Goal: Information Seeking & Learning: Find specific fact

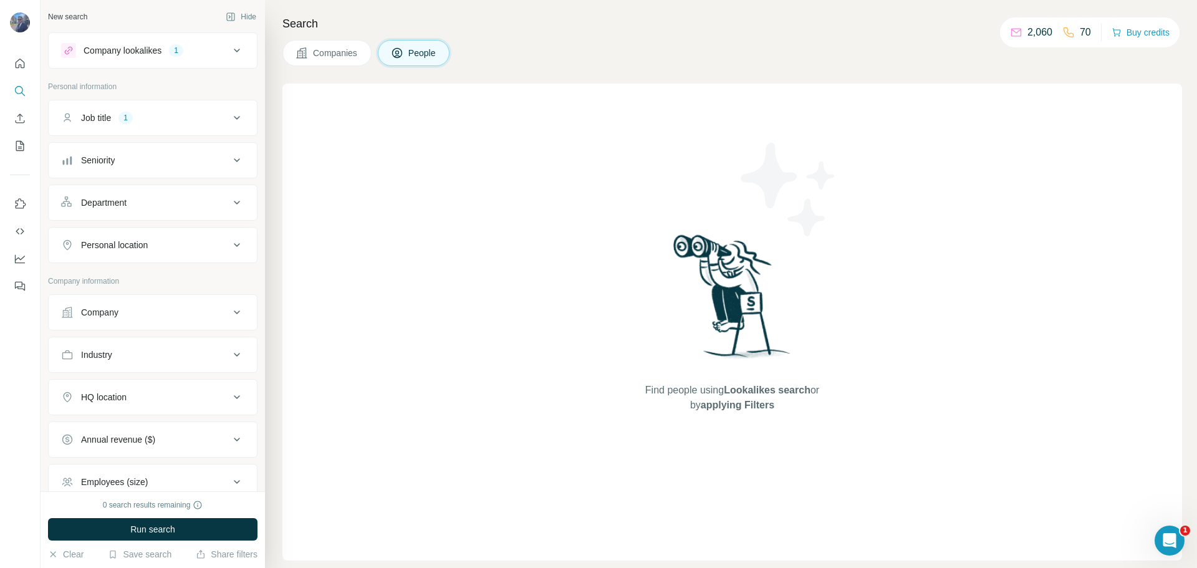
click at [229, 158] on icon at bounding box center [236, 160] width 15 height 15
click at [110, 189] on span "Board Member" at bounding box center [107, 192] width 63 height 12
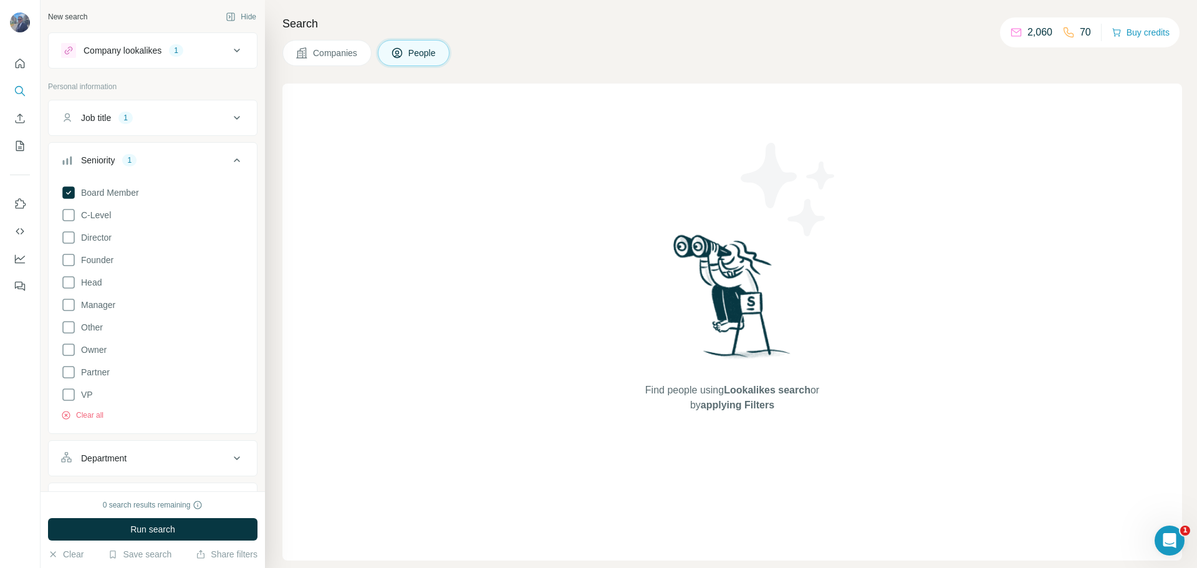
click at [103, 305] on span "Manager" at bounding box center [95, 305] width 39 height 12
click at [244, 484] on div "Personal location" at bounding box center [152, 500] width 209 height 36
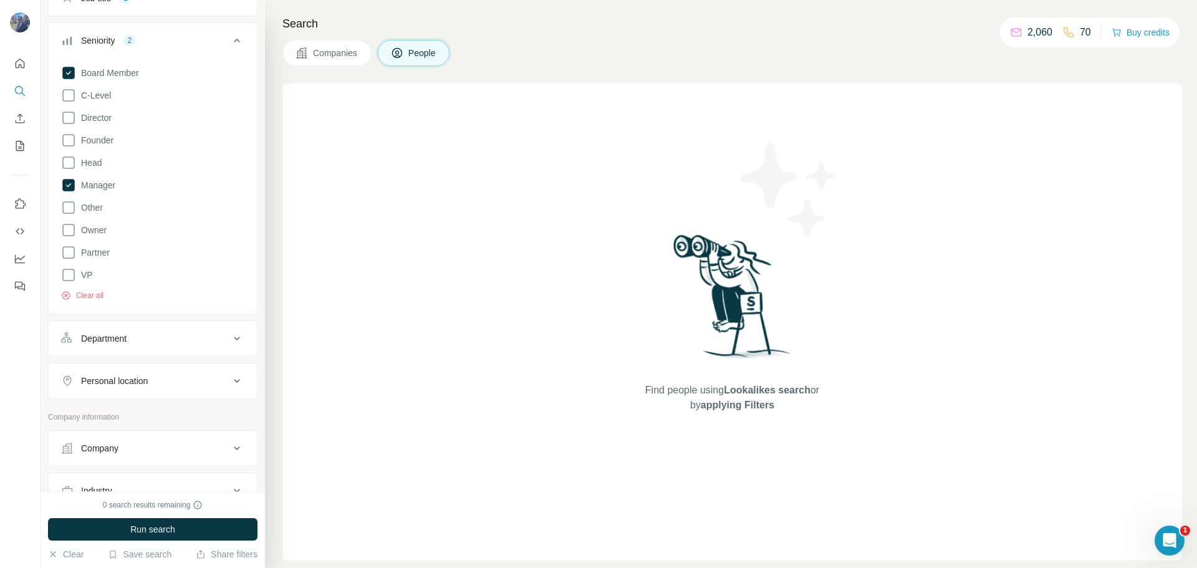
scroll to position [187, 0]
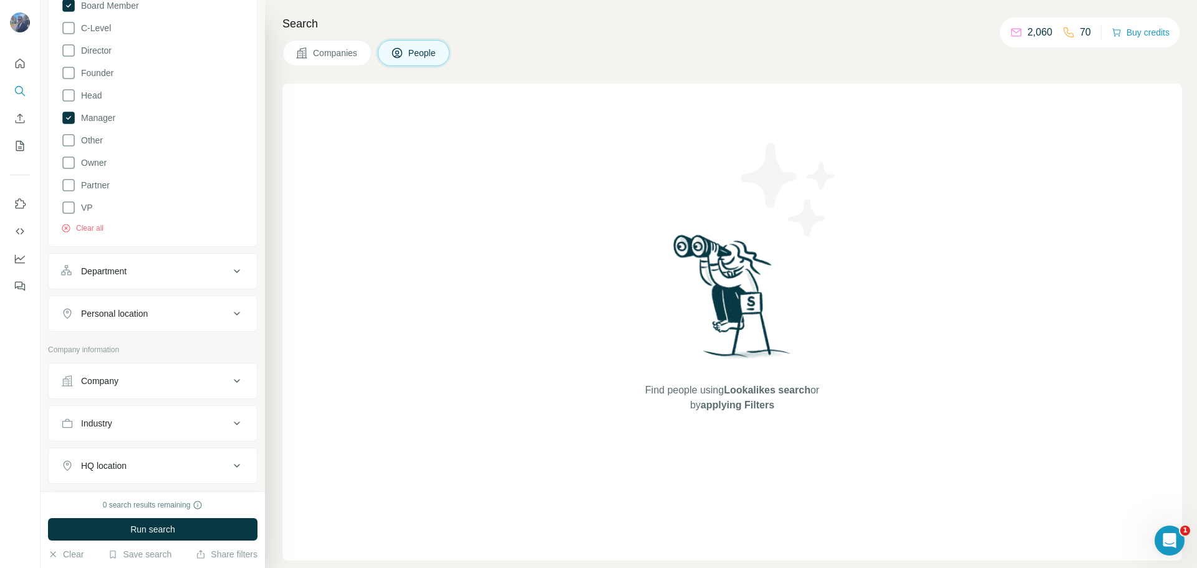
click at [234, 271] on icon at bounding box center [237, 271] width 6 height 4
click at [229, 383] on icon at bounding box center [236, 380] width 15 height 15
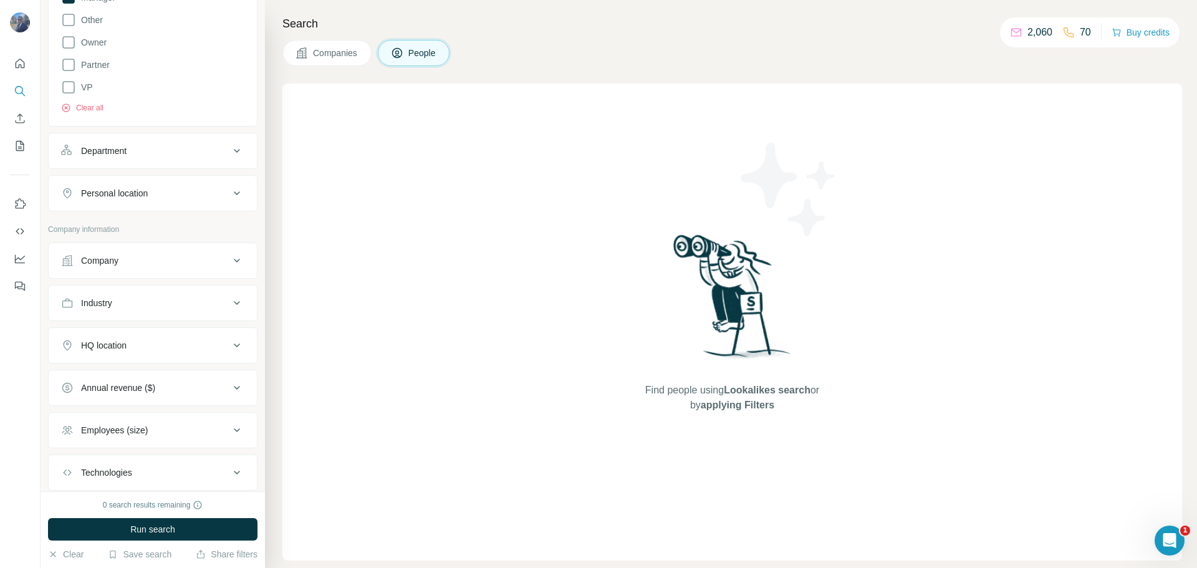
scroll to position [312, 0]
click at [229, 303] on icon at bounding box center [236, 298] width 15 height 15
click at [224, 328] on icon at bounding box center [230, 329] width 12 height 12
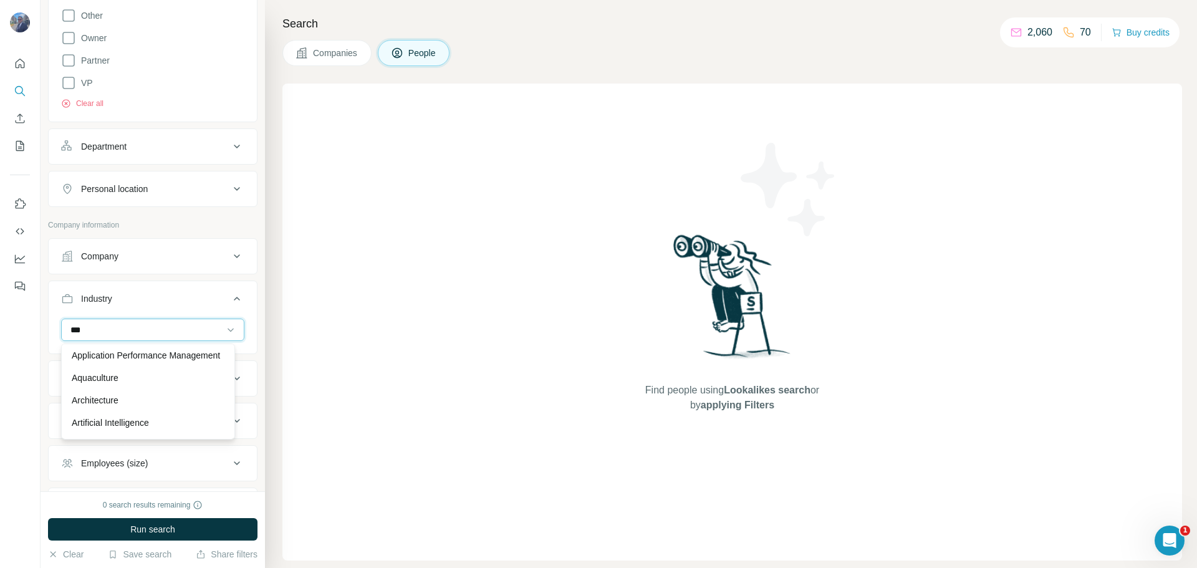
scroll to position [0, 0]
type input "*"
click at [249, 323] on div "New search Hide Company lookalikes 1 Personal information Job title 1 Seniority…" at bounding box center [153, 245] width 224 height 491
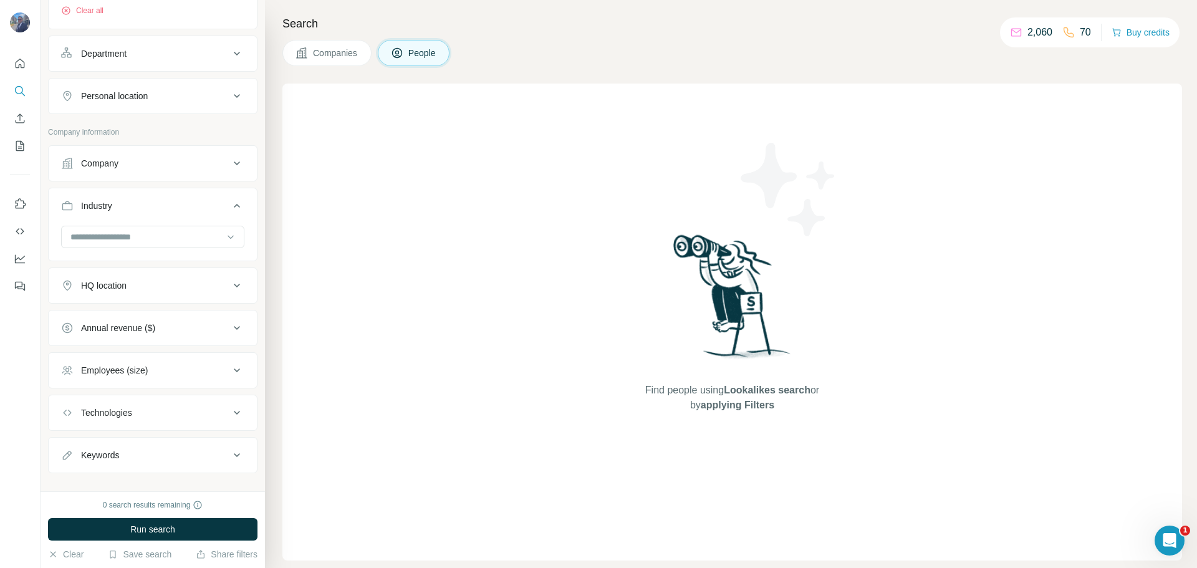
scroll to position [421, 0]
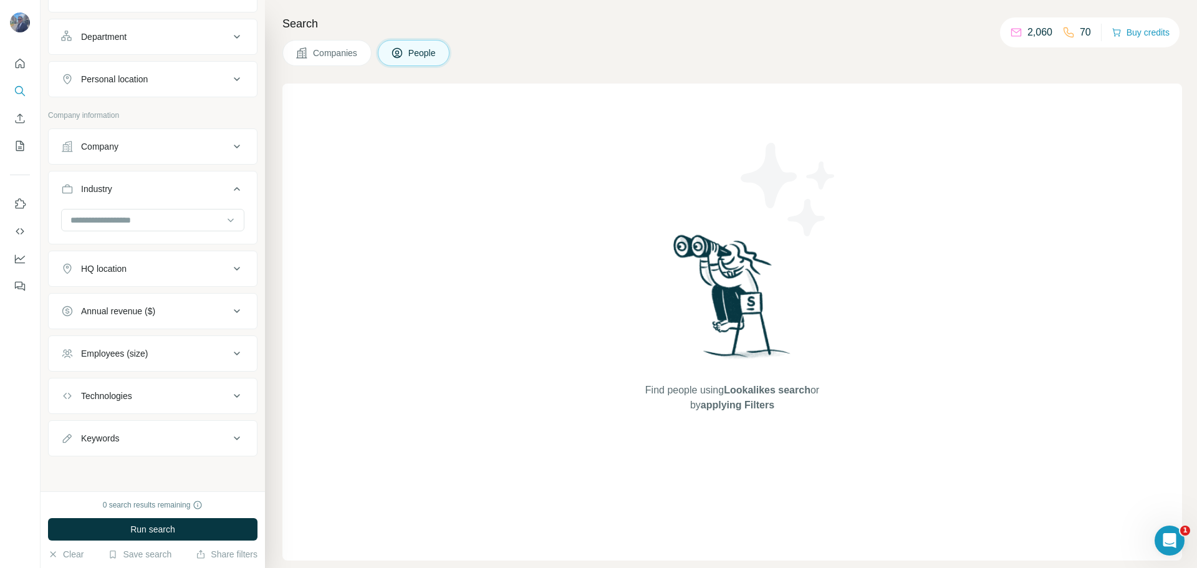
click at [234, 352] on icon at bounding box center [237, 353] width 6 height 4
click at [94, 426] on span "11-50" at bounding box center [89, 427] width 27 height 12
click at [251, 403] on div "New search Hide Company lookalikes 1 Personal information Job title 1 Seniority…" at bounding box center [153, 245] width 224 height 491
click at [253, 326] on div "New search Hide Company lookalikes 1 Personal information Job title 1 Seniority…" at bounding box center [153, 245] width 224 height 491
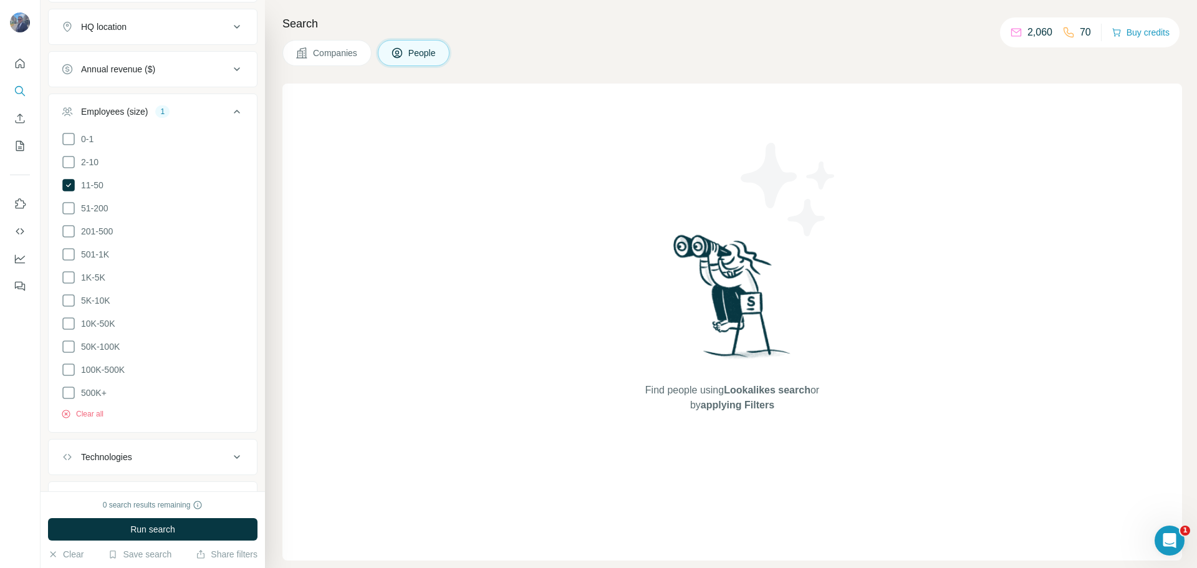
scroll to position [717, 0]
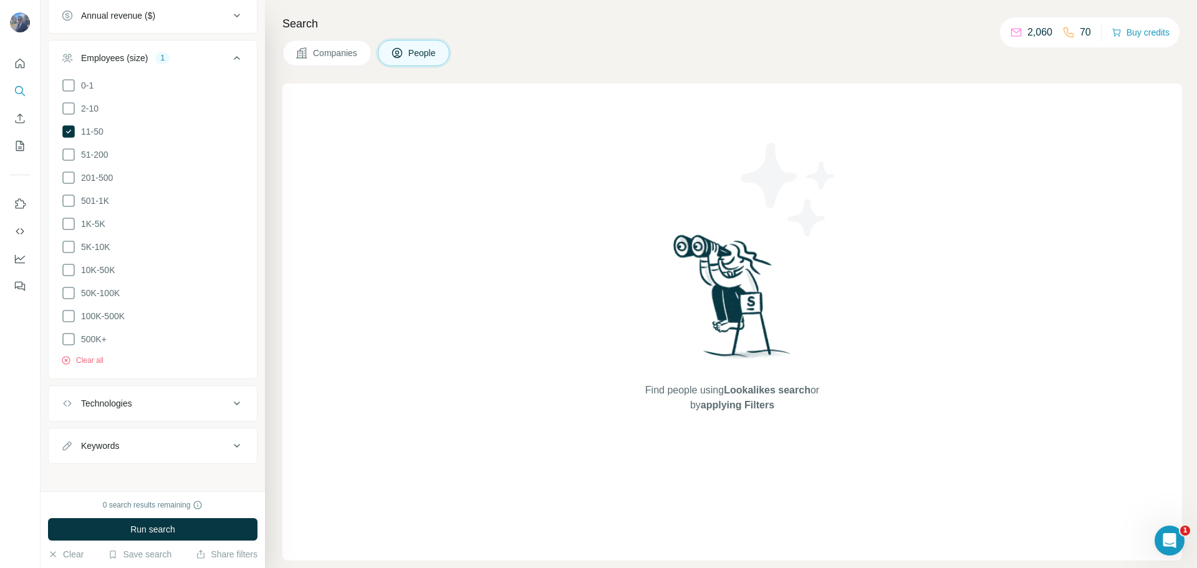
click at [234, 401] on icon at bounding box center [237, 403] width 6 height 4
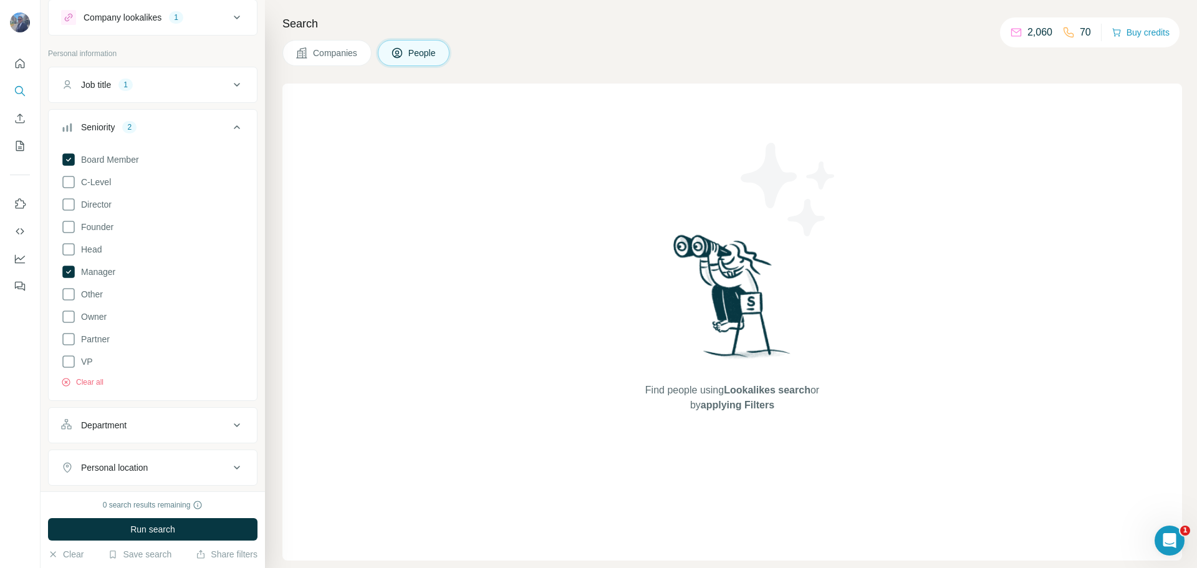
scroll to position [0, 0]
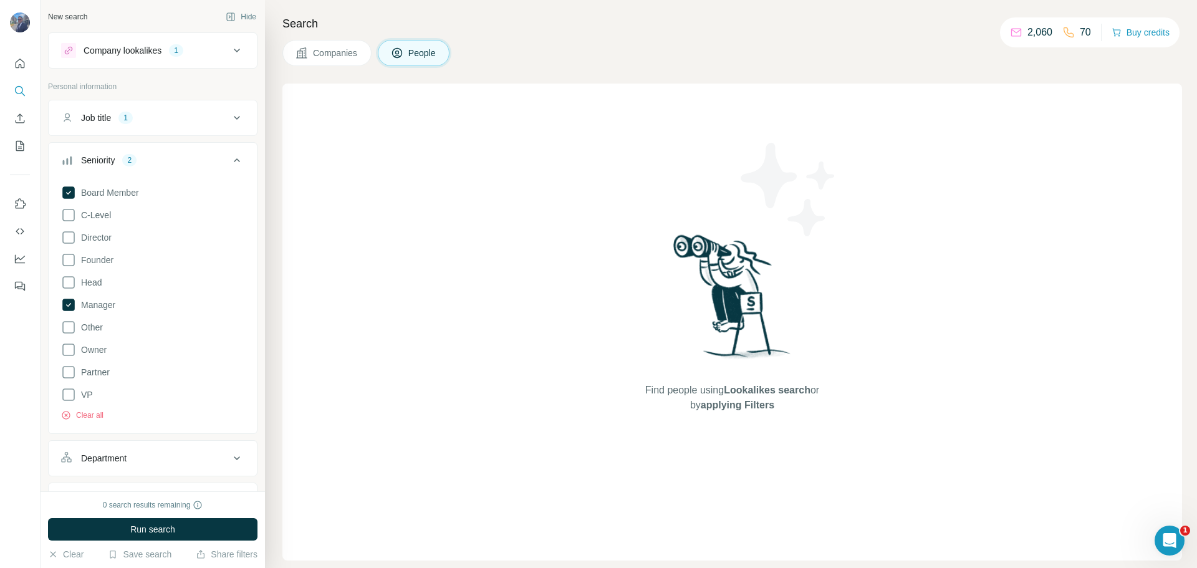
click at [176, 532] on button "Run search" at bounding box center [152, 529] width 209 height 22
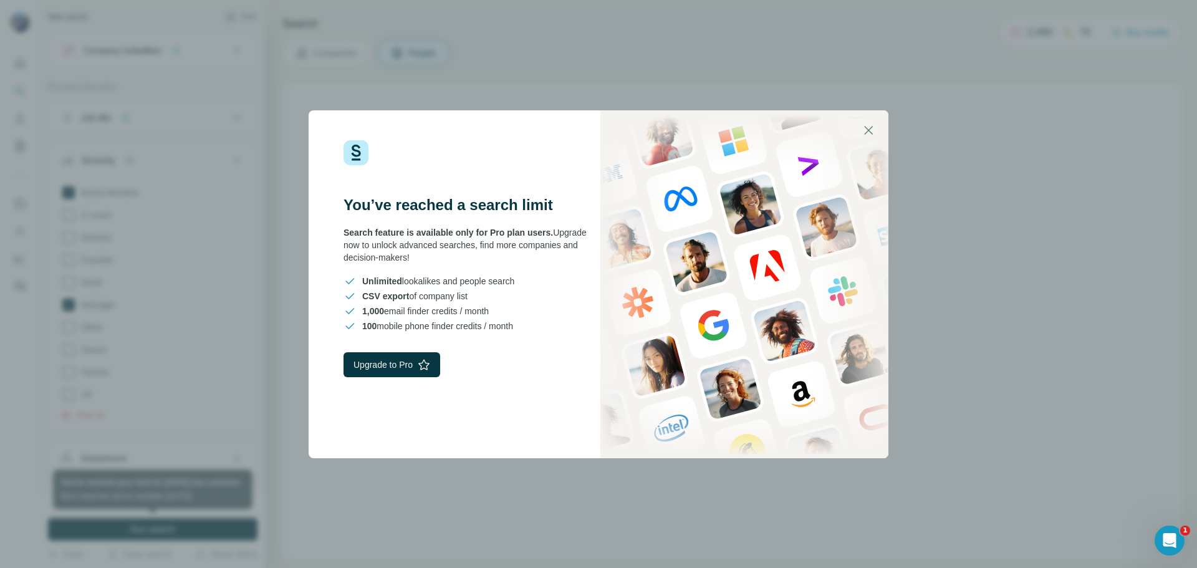
click at [405, 365] on button "Upgrade to Pro" at bounding box center [391, 364] width 97 height 25
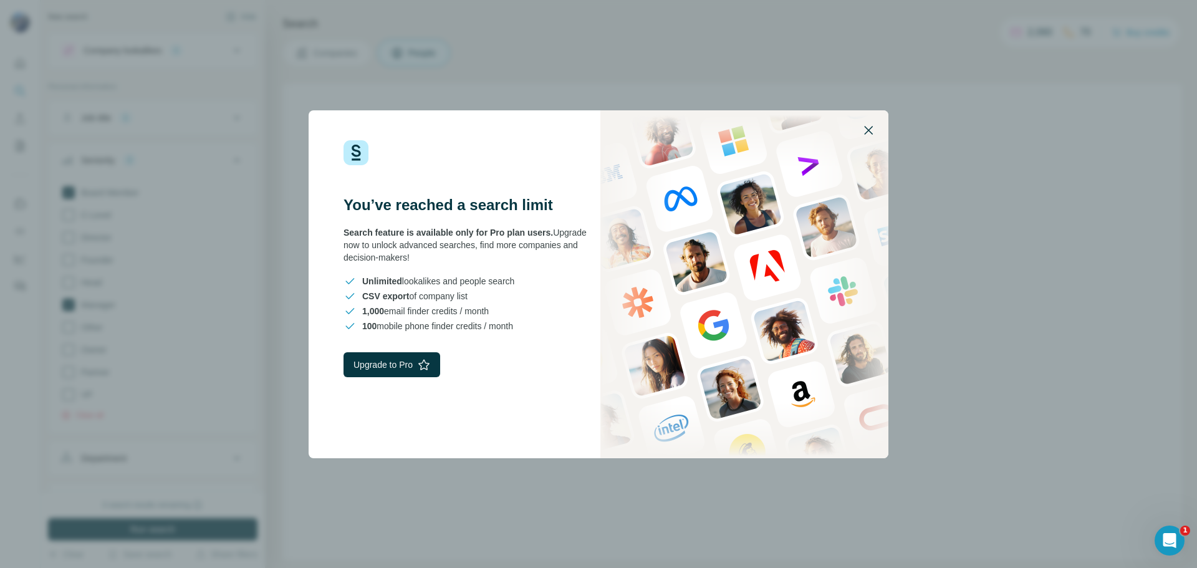
click at [869, 132] on icon "button" at bounding box center [868, 130] width 15 height 15
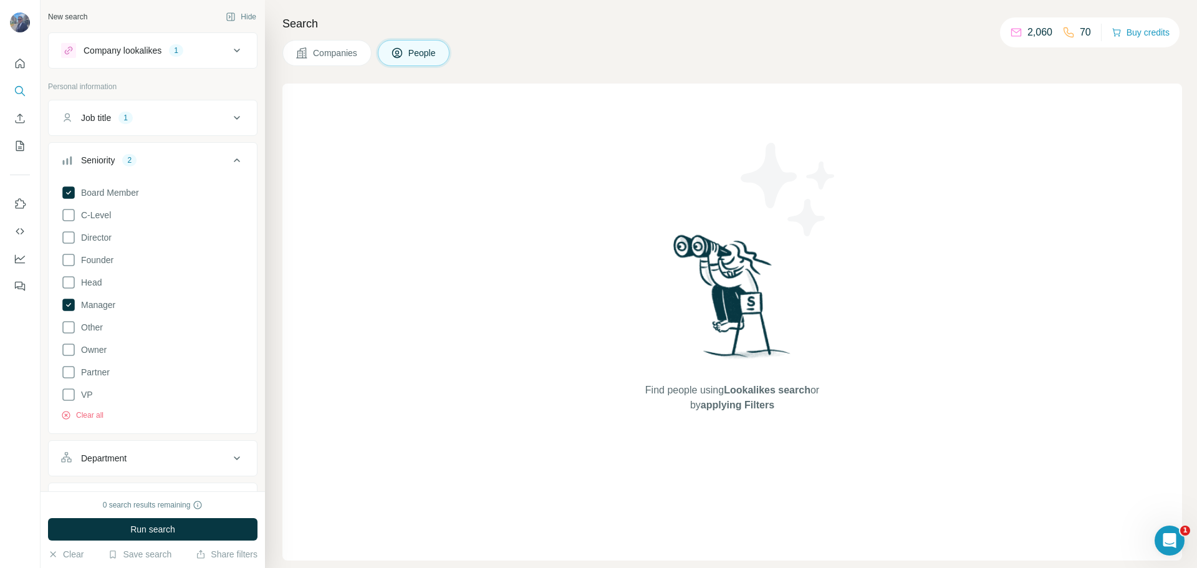
click at [1018, 30] on div "2,060" at bounding box center [1031, 32] width 42 height 15
click at [1018, 29] on div "2,060" at bounding box center [1031, 32] width 42 height 15
click at [1127, 33] on button "Buy credits" at bounding box center [1140, 32] width 58 height 17
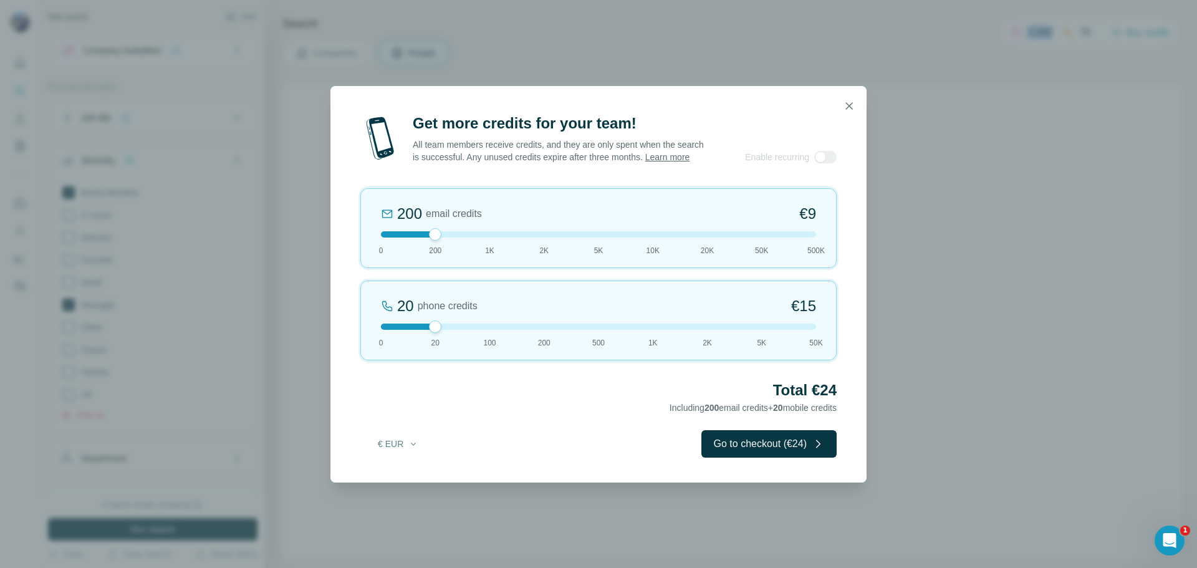
click at [415, 449] on icon "button" at bounding box center [413, 444] width 10 height 10
click at [451, 424] on div "Get more credits for your team! All team members receive credits, and they are …" at bounding box center [598, 297] width 536 height 369
click at [479, 237] on div at bounding box center [598, 234] width 435 height 6
click at [486, 330] on div at bounding box center [598, 326] width 435 height 6
click at [849, 101] on icon "button" at bounding box center [849, 106] width 12 height 12
